Goal: Task Accomplishment & Management: Manage account settings

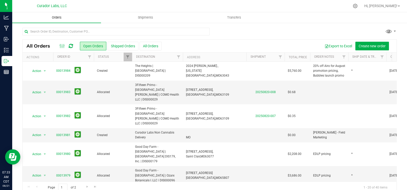
scroll to position [8, 0]
click at [402, 84] on icon "mute" at bounding box center [401, 85] width 3 height 4
click at [294, 30] on div at bounding box center [209, 34] width 374 height 12
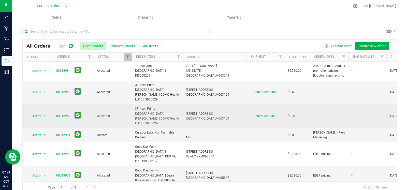
click at [365, 104] on td at bounding box center [367, 116] width 38 height 24
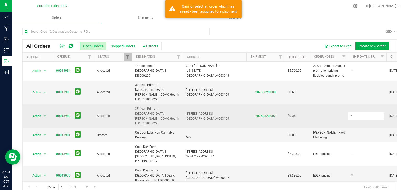
type input "*"
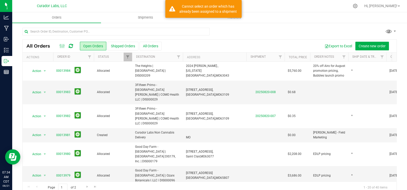
click at [302, 30] on div at bounding box center [209, 34] width 374 height 12
click at [358, 86] on td at bounding box center [367, 93] width 38 height 24
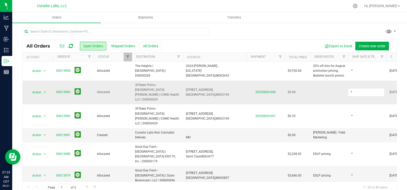
type input "*"
click at [400, 85] on icon "mute" at bounding box center [401, 85] width 5 height 5
click at [401, 85] on icon "mute" at bounding box center [401, 85] width 3 height 4
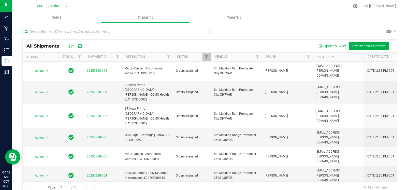
scroll to position [91, 0]
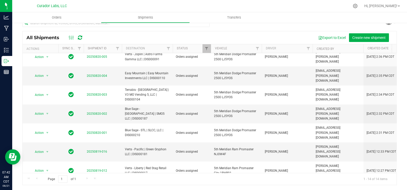
click at [46, 125] on li "Ship shipment" at bounding box center [50, 124] width 38 height 8
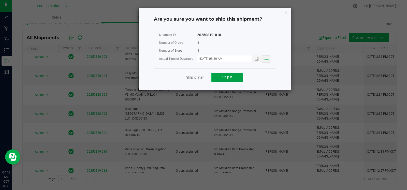
click at [216, 76] on button "Ship it" at bounding box center [227, 77] width 32 height 9
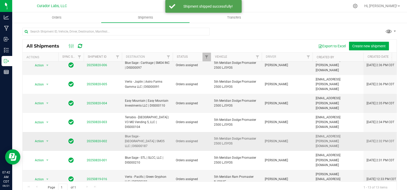
scroll to position [8, 0]
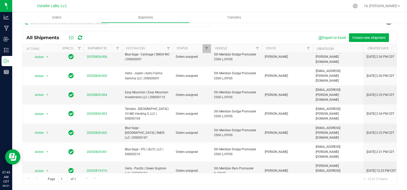
click at [47, 188] on span "select" at bounding box center [47, 190] width 4 height 4
click at [46, 112] on li "Ship shipment" at bounding box center [50, 113] width 38 height 8
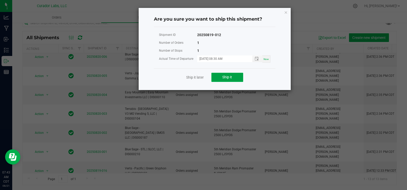
click at [225, 76] on span "Ship it" at bounding box center [227, 77] width 10 height 4
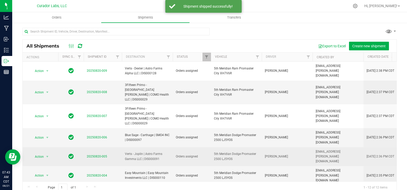
scroll to position [58, 0]
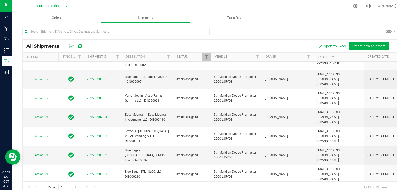
click at [50, 190] on span "select" at bounding box center [47, 193] width 6 height 7
click at [46, 120] on li "Ship shipment" at bounding box center [50, 121] width 38 height 8
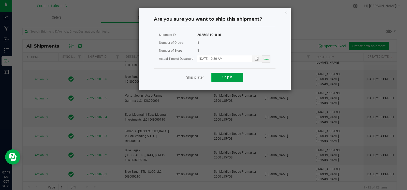
click at [216, 78] on button "Ship it" at bounding box center [227, 77] width 32 height 9
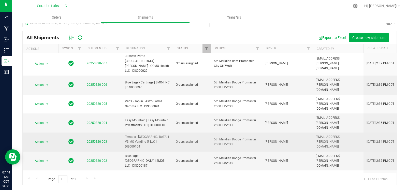
scroll to position [0, 0]
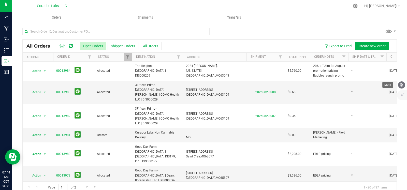
click at [401, 83] on icon "mute" at bounding box center [401, 85] width 5 height 5
click at [402, 85] on icon "mute" at bounding box center [401, 85] width 5 height 5
click at [402, 86] on icon "mute" at bounding box center [401, 85] width 5 height 5
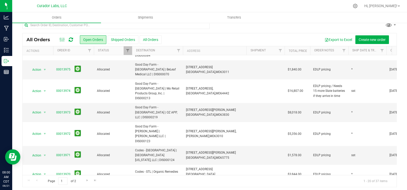
scroll to position [8, 0]
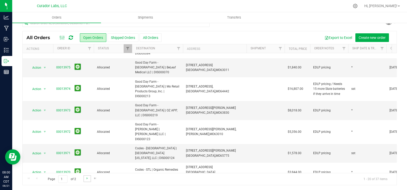
click at [88, 181] on link "Go to the next page" at bounding box center [86, 178] width 7 height 7
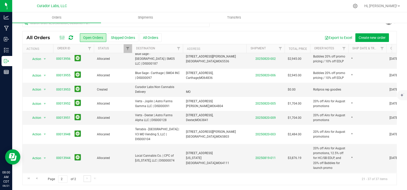
scroll to position [158, 0]
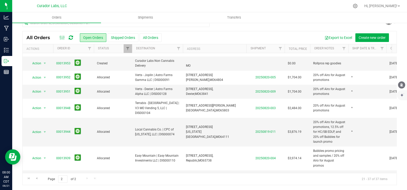
click at [403, 85] on icon "mute" at bounding box center [401, 85] width 5 height 5
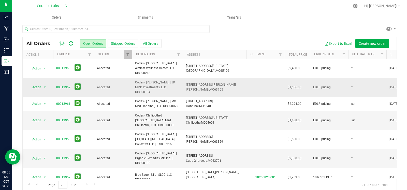
scroll to position [0, 0]
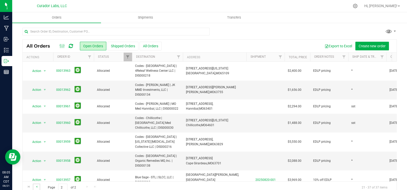
click at [36, 184] on link "Go to the previous page" at bounding box center [36, 187] width 7 height 7
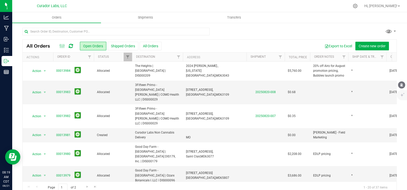
click at [402, 87] on icon "mute" at bounding box center [401, 85] width 5 height 5
click at [401, 83] on icon "mute" at bounding box center [401, 85] width 5 height 5
click at [61, 90] on link "00013983" at bounding box center [63, 92] width 14 height 5
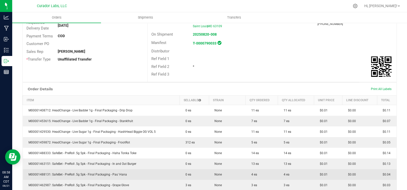
scroll to position [74, 0]
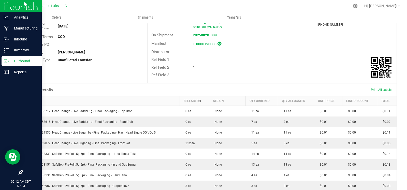
click at [2, 65] on div "Outbound" at bounding box center [22, 61] width 40 height 10
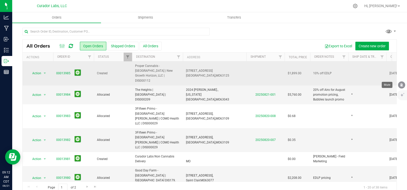
drag, startPoint x: 402, startPoint y: 86, endPoint x: 344, endPoint y: 79, distance: 59.1
click at [402, 86] on icon "mute" at bounding box center [401, 85] width 3 height 4
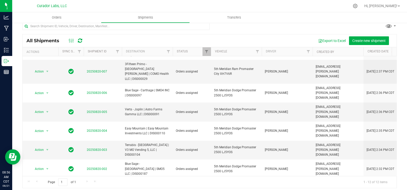
scroll to position [8, 0]
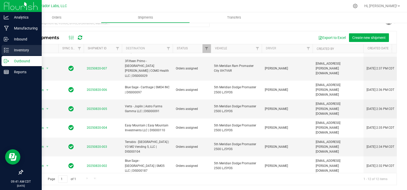
click at [4, 50] on icon at bounding box center [4, 50] width 1 height 1
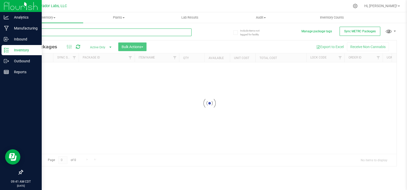
click at [57, 31] on input "text" at bounding box center [106, 32] width 169 height 8
paste input "1A40C0300002906000159872"
type input "1A40C0300002906000159872"
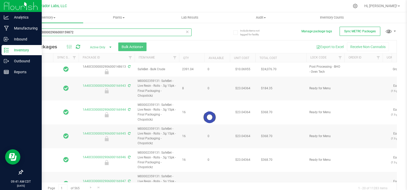
type input "2026-08-21"
type input "2026-08-13"
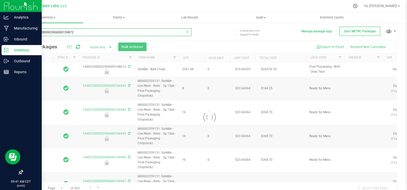
type input "2026-08-13"
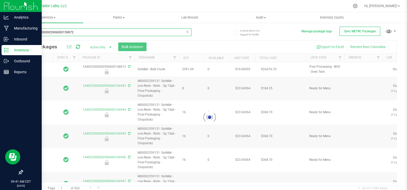
type input "2026-08-13"
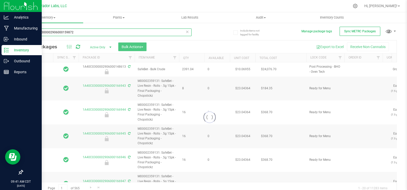
type input "2026-08-13"
type input "2026-08-21"
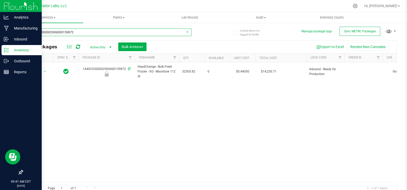
type input "1A40C0300002906000159872"
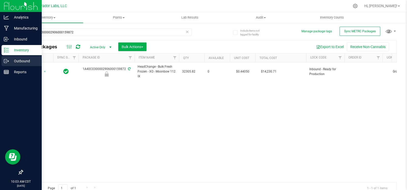
click at [6, 62] on icon at bounding box center [6, 60] width 5 height 5
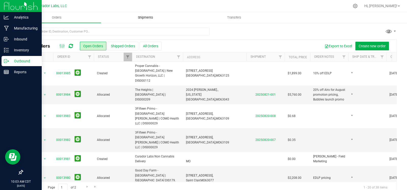
click at [150, 21] on uib-tab-heading "Shipments" at bounding box center [145, 17] width 88 height 10
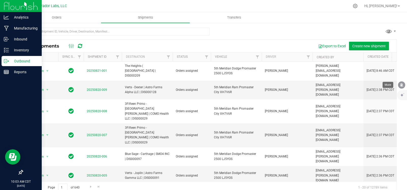
click at [402, 82] on button "mute" at bounding box center [401, 84] width 7 height 7
click at [205, 56] on span "Filter" at bounding box center [206, 57] width 4 height 4
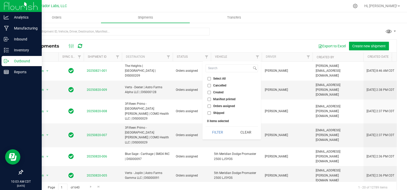
click at [211, 106] on label "Orders assigned" at bounding box center [220, 106] width 27 height 3
click at [211, 106] on input "Orders assigned" at bounding box center [208, 106] width 3 height 3
checkbox input "true"
click at [217, 133] on button "Filter" at bounding box center [217, 132] width 24 height 11
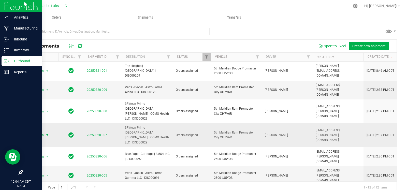
click at [49, 133] on span "select" at bounding box center [47, 135] width 4 height 4
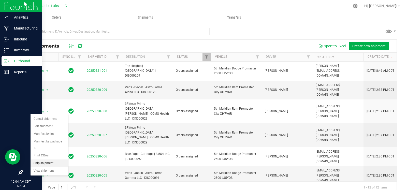
click at [47, 162] on li "Ship shipment" at bounding box center [50, 163] width 38 height 8
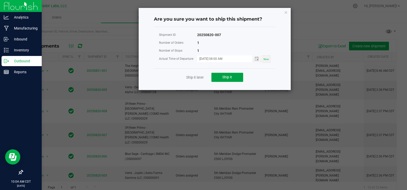
click at [225, 78] on span "Ship it" at bounding box center [227, 77] width 10 height 4
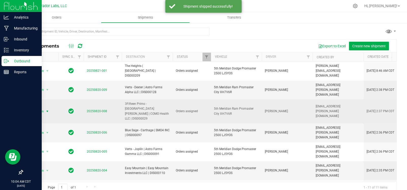
click at [48, 109] on span "select" at bounding box center [47, 111] width 4 height 4
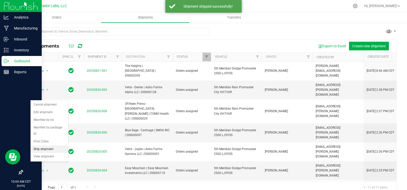
click at [44, 146] on li "Ship shipment" at bounding box center [50, 149] width 38 height 8
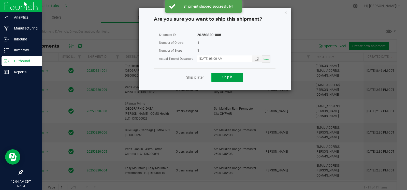
click at [223, 74] on button "Ship it" at bounding box center [227, 77] width 32 height 9
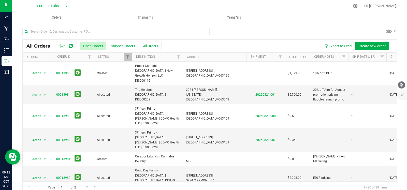
click at [402, 85] on icon "mute" at bounding box center [401, 85] width 3 height 4
click at [399, 86] on icon "mute" at bounding box center [401, 85] width 5 height 5
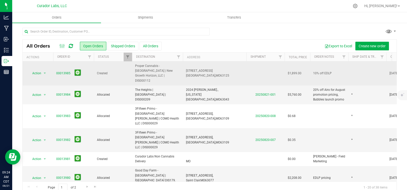
drag, startPoint x: 155, startPoint y: 75, endPoint x: 134, endPoint y: 68, distance: 22.0
click at [134, 68] on td "Proper Cannabis - [GEOGRAPHIC_DATA] | New Growth Horizon, LLC | DIS000112" at bounding box center [157, 74] width 51 height 24
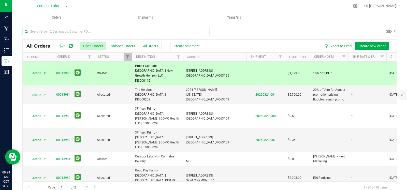
copy span "Proper Cannabis - [GEOGRAPHIC_DATA] | New Growth Horizon, LLC | DIS000112"
drag, startPoint x: 221, startPoint y: 78, endPoint x: 184, endPoint y: 70, distance: 37.1
click at [184, 70] on td "7417 S Lindbergh Blvd, Saint Louis, MO 63125" at bounding box center [215, 74] width 64 height 24
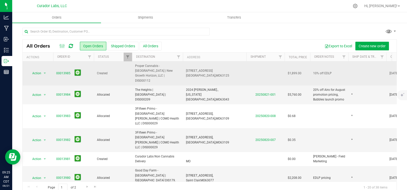
copy span "7417 S Lindbergh Blvd, Saint Louis, MO 63125"
click at [350, 71] on td at bounding box center [367, 74] width 38 height 24
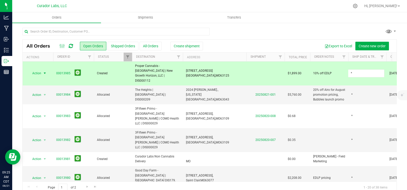
type input "*"
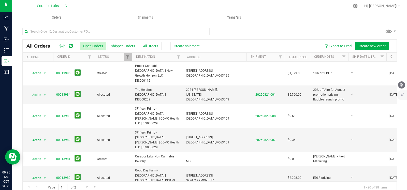
click at [403, 85] on icon "mute" at bounding box center [401, 85] width 5 height 5
